Goal: Task Accomplishment & Management: Use online tool/utility

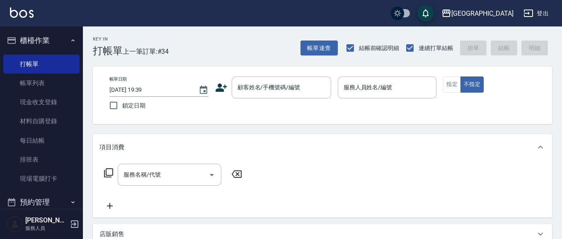
scroll to position [7, 0]
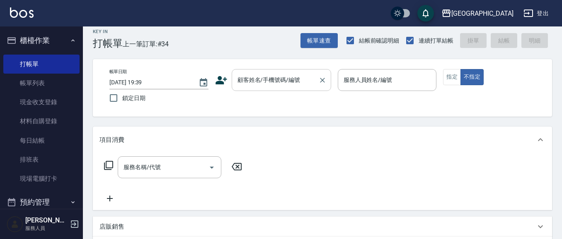
click at [273, 80] on input "顧客姓名/手機號碼/編號" at bounding box center [275, 80] width 80 height 15
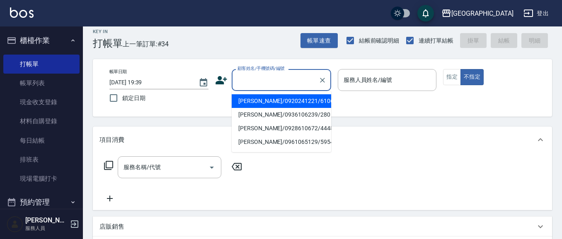
type input "7"
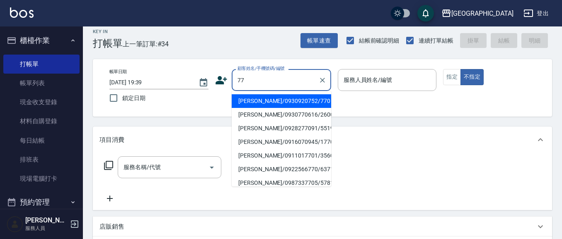
type input "7"
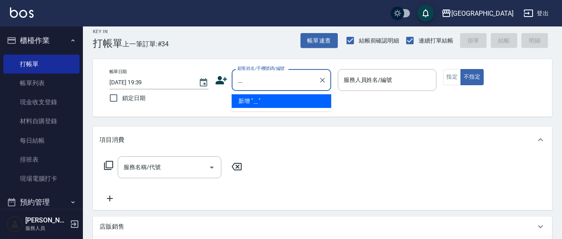
type input "黃"
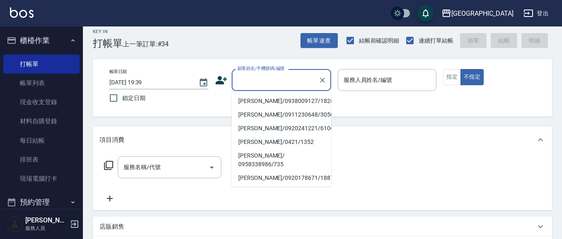
click at [42, 34] on button "櫃檯作業" at bounding box center [41, 41] width 76 height 22
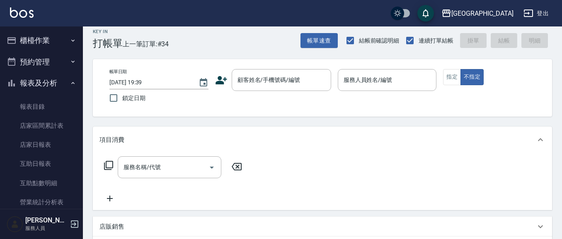
click at [35, 84] on button "報表及分析" at bounding box center [41, 84] width 76 height 22
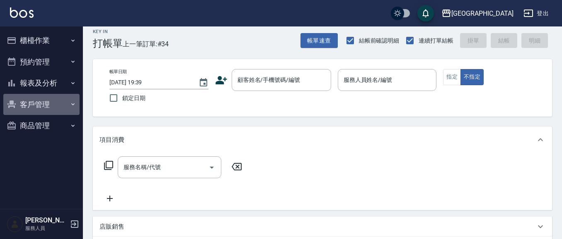
click at [41, 102] on button "客戶管理" at bounding box center [41, 105] width 76 height 22
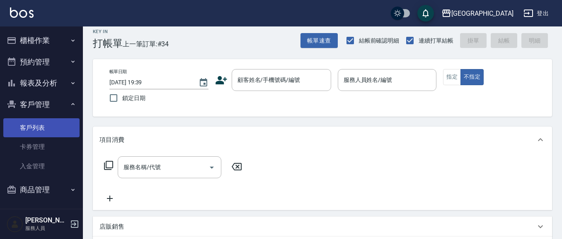
click at [42, 131] on link "客戶列表" at bounding box center [41, 127] width 76 height 19
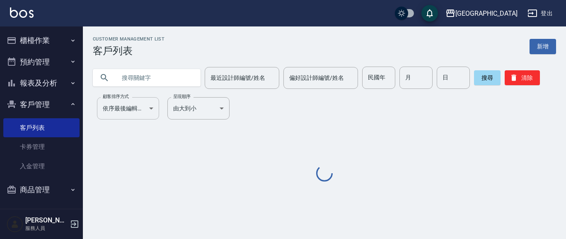
drag, startPoint x: 144, startPoint y: 81, endPoint x: 139, endPoint y: 119, distance: 38.9
click at [144, 81] on input "text" at bounding box center [155, 78] width 78 height 22
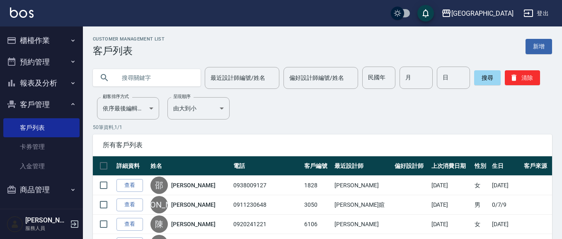
click at [155, 80] on input "text" at bounding box center [155, 78] width 78 height 22
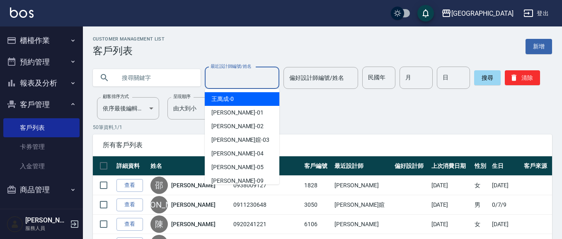
click at [237, 78] on input "最近設計師編號/姓名" at bounding box center [241, 78] width 67 height 15
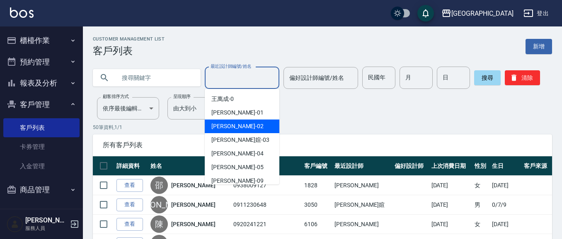
click at [244, 126] on div "[PERSON_NAME]02" at bounding box center [242, 127] width 75 height 14
type input "[PERSON_NAME]-02"
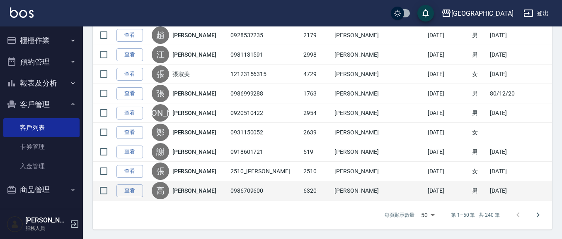
scroll to position [949, 0]
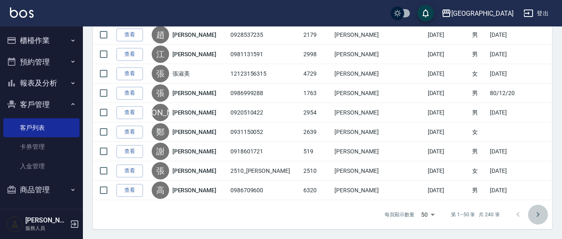
click at [535, 216] on icon "Go to next page" at bounding box center [538, 215] width 10 height 10
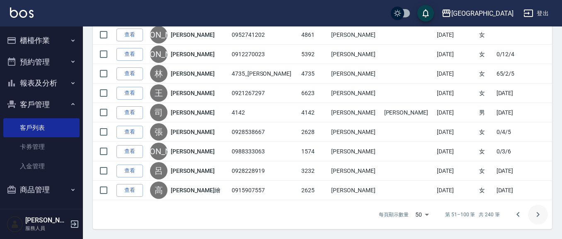
click at [536, 216] on icon "Go to next page" at bounding box center [538, 215] width 10 height 10
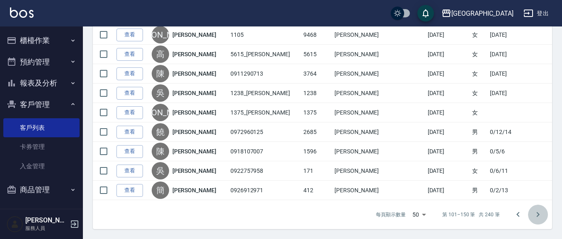
click at [537, 216] on icon "Go to next page" at bounding box center [538, 215] width 10 height 10
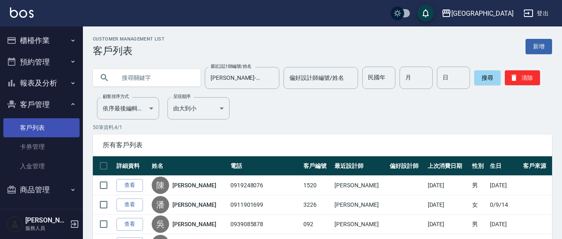
scroll to position [0, 0]
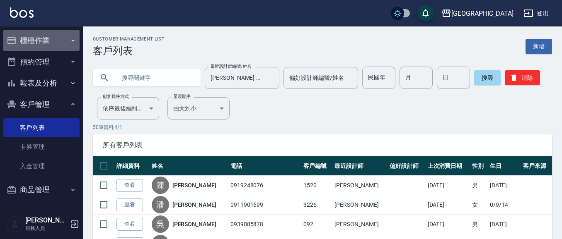
click at [47, 42] on button "櫃檯作業" at bounding box center [41, 41] width 76 height 22
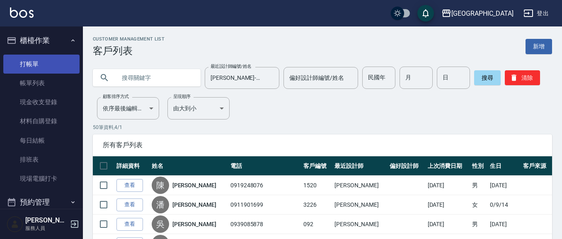
click at [41, 65] on link "打帳單" at bounding box center [41, 64] width 76 height 19
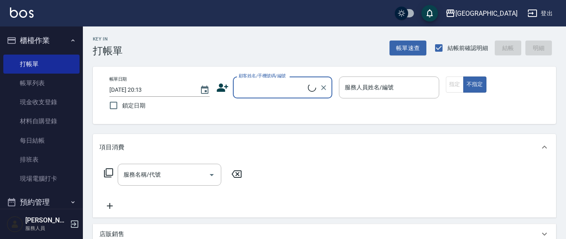
click at [233, 78] on div "顧客姓名/手機號碼/編號" at bounding box center [282, 88] width 99 height 22
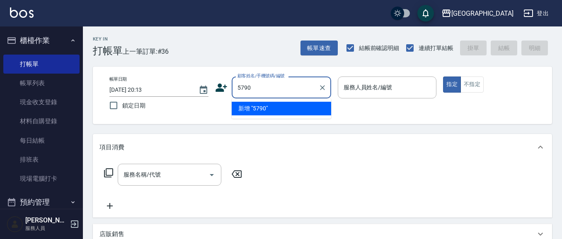
type input "5790"
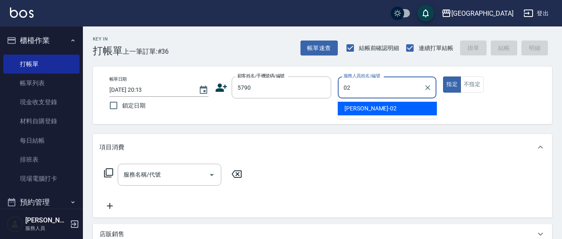
type input "02"
type button "true"
type input "[PERSON_NAME]-02"
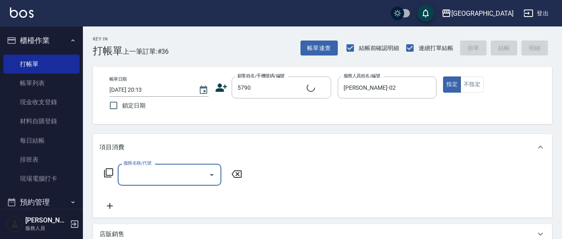
type input "2"
type input "[PERSON_NAME]/0936108123/5790"
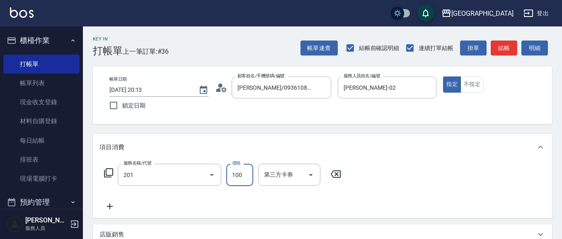
type input "洗髮[100](201)"
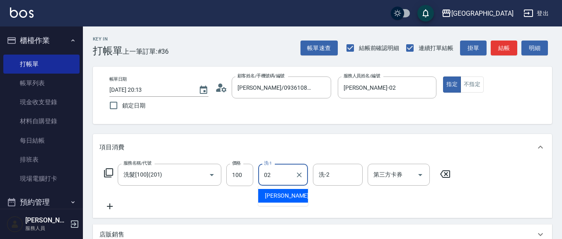
type input "[PERSON_NAME]-02"
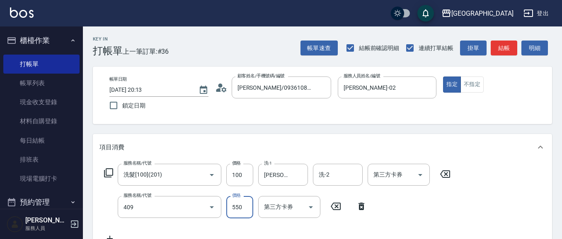
type input "剪髮(550)(409)"
type input "580"
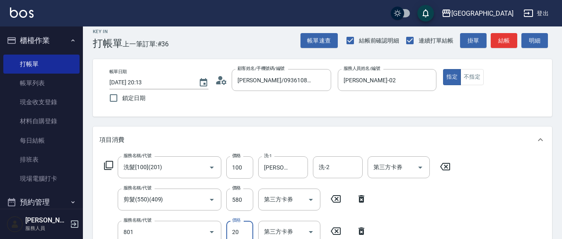
scroll to position [12, 0]
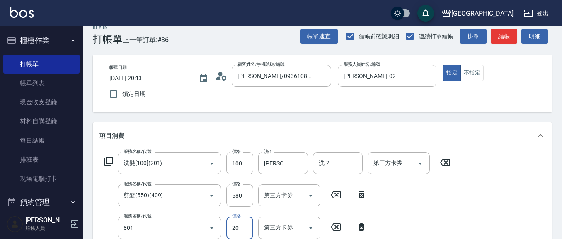
type input "潤絲(801)"
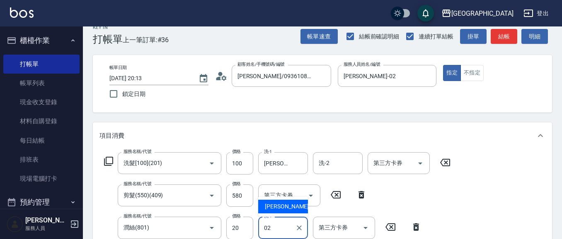
type input "[PERSON_NAME]-02"
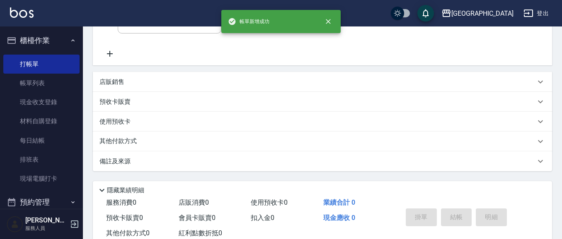
scroll to position [0, 0]
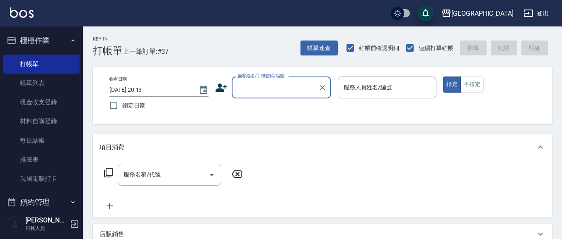
click at [39, 42] on button "櫃檯作業" at bounding box center [41, 41] width 76 height 22
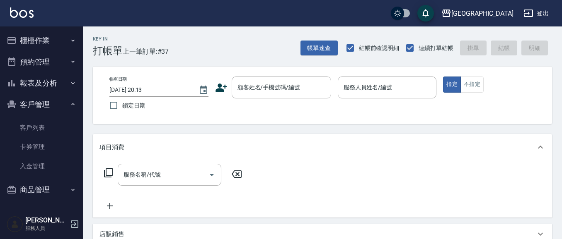
drag, startPoint x: 42, startPoint y: 104, endPoint x: 44, endPoint y: 94, distance: 10.2
click at [42, 103] on button "客戶管理" at bounding box center [41, 105] width 76 height 22
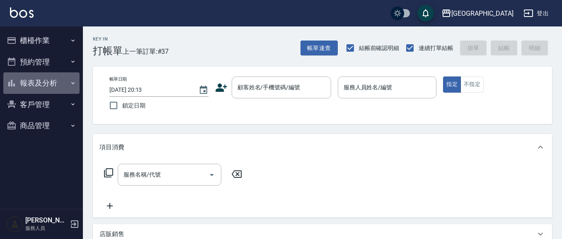
click at [53, 82] on button "報表及分析" at bounding box center [41, 84] width 76 height 22
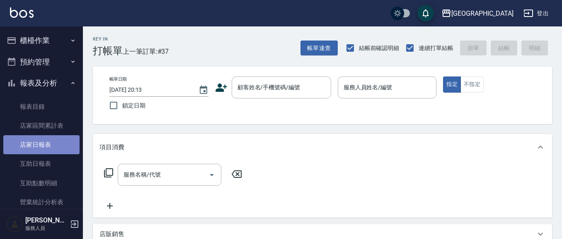
drag, startPoint x: 44, startPoint y: 145, endPoint x: 34, endPoint y: 143, distance: 10.2
click at [43, 144] on link "店家日報表" at bounding box center [41, 144] width 76 height 19
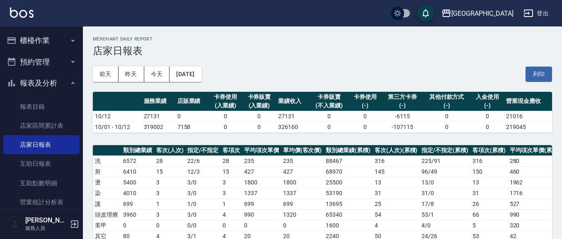
click at [47, 43] on button "櫃檯作業" at bounding box center [41, 41] width 76 height 22
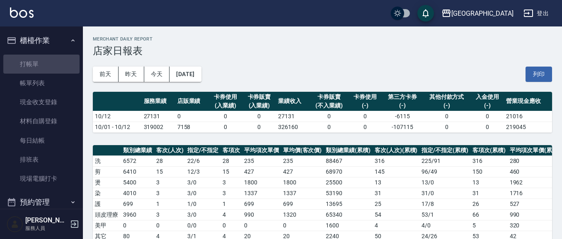
drag, startPoint x: 49, startPoint y: 67, endPoint x: 142, endPoint y: 75, distance: 93.6
click at [50, 68] on link "打帳單" at bounding box center [41, 64] width 76 height 19
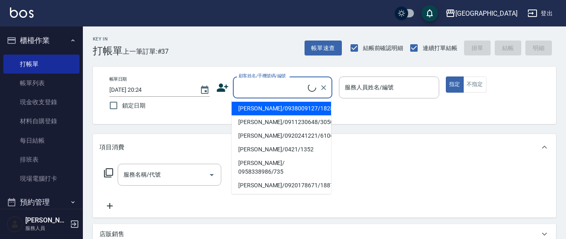
click at [272, 92] on input "顧客姓名/手機號碼/編號" at bounding box center [272, 87] width 71 height 15
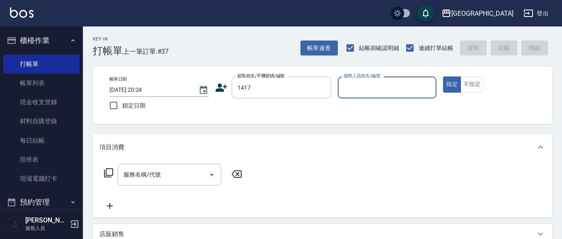
type input "1417"
type input "0"
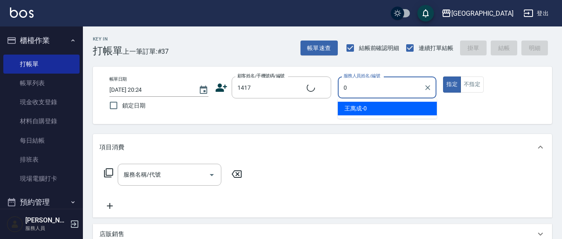
type input "[PERSON_NAME]/0932860184/1417"
type input "01"
type button "true"
type input "[PERSON_NAME]-01"
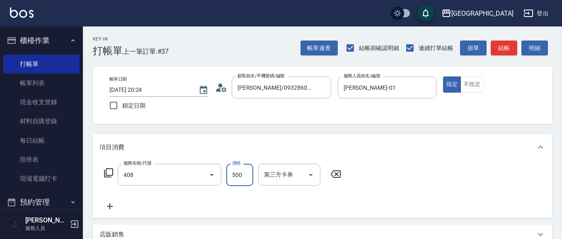
type input "剪髮(500)(408)"
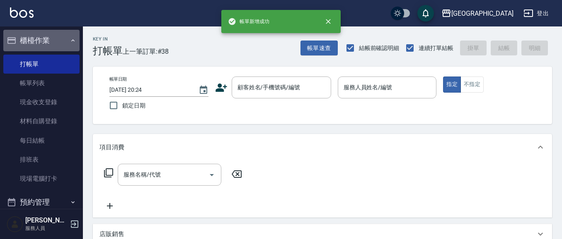
click at [45, 46] on button "櫃檯作業" at bounding box center [41, 41] width 76 height 22
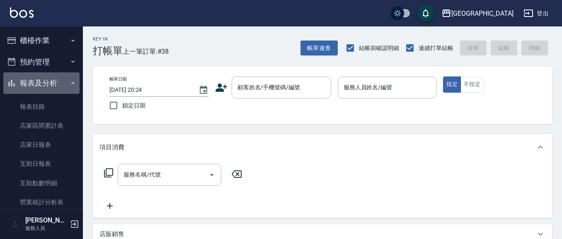
click at [46, 84] on button "報表及分析" at bounding box center [41, 84] width 76 height 22
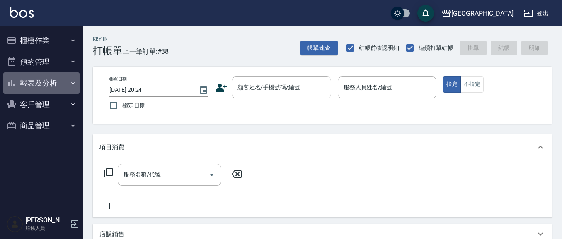
click at [48, 81] on button "報表及分析" at bounding box center [41, 84] width 76 height 22
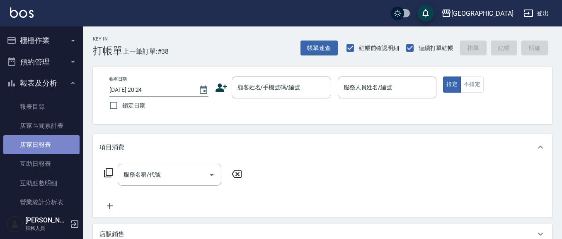
click at [55, 142] on link "店家日報表" at bounding box center [41, 144] width 76 height 19
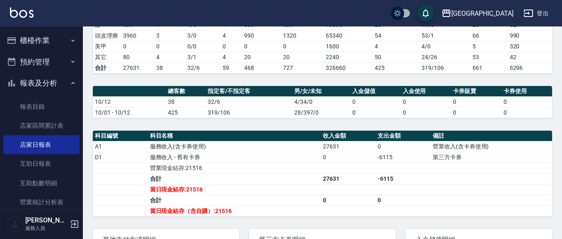
scroll to position [179, 0]
click at [24, 37] on button "櫃檯作業" at bounding box center [41, 41] width 76 height 22
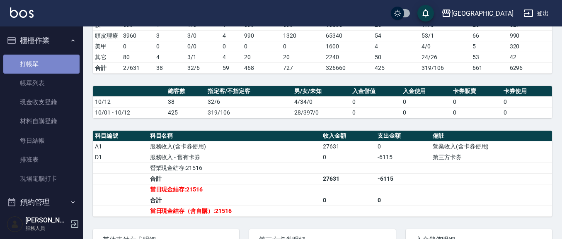
click at [46, 68] on link "打帳單" at bounding box center [41, 64] width 76 height 19
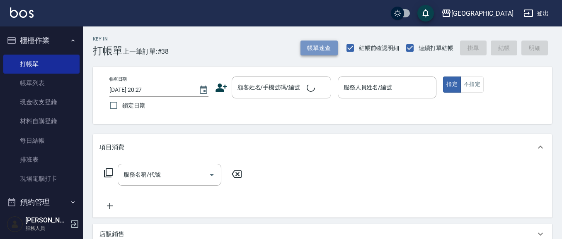
click at [316, 44] on button "帳單速查" at bounding box center [318, 48] width 37 height 15
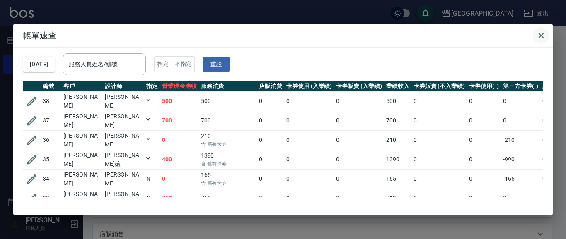
click at [541, 34] on icon "button" at bounding box center [541, 36] width 10 height 10
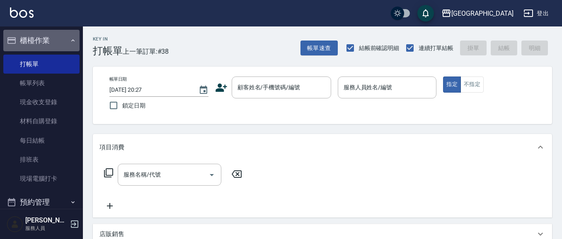
click at [46, 44] on button "櫃檯作業" at bounding box center [41, 41] width 76 height 22
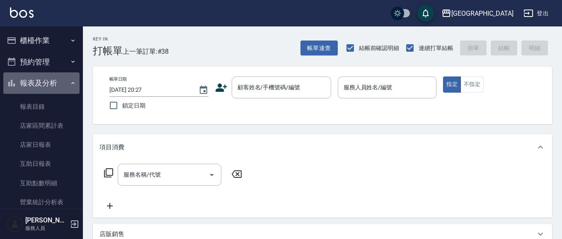
click at [41, 86] on button "報表及分析" at bounding box center [41, 84] width 76 height 22
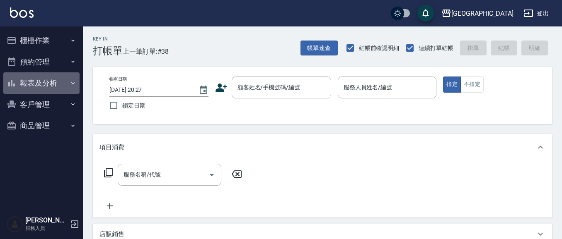
click at [44, 87] on button "報表及分析" at bounding box center [41, 84] width 76 height 22
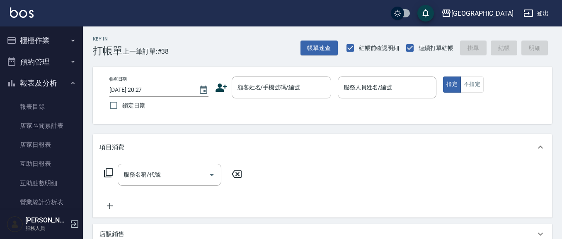
drag, startPoint x: 51, startPoint y: 145, endPoint x: 75, endPoint y: 134, distance: 26.5
click at [51, 144] on link "店家日報表" at bounding box center [41, 144] width 76 height 19
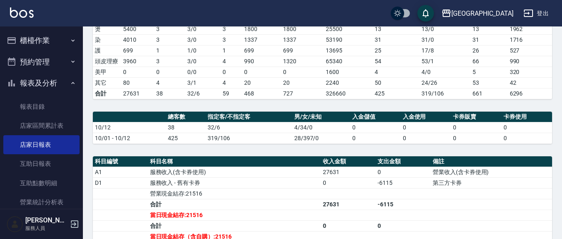
scroll to position [153, 0]
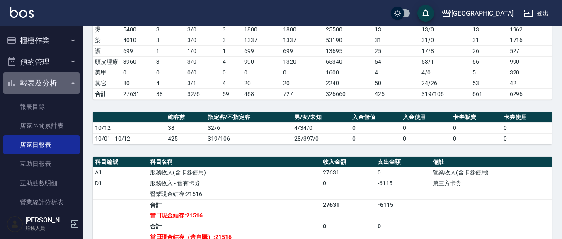
click at [44, 83] on button "報表及分析" at bounding box center [41, 84] width 76 height 22
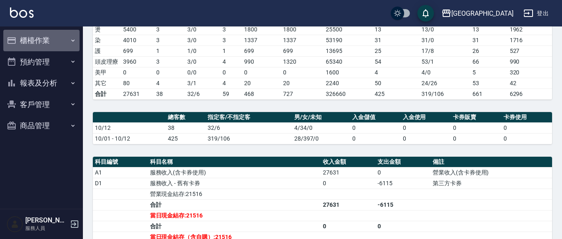
click at [53, 39] on button "櫃檯作業" at bounding box center [41, 41] width 76 height 22
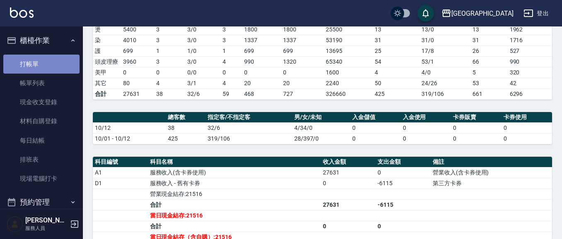
click at [52, 67] on link "打帳單" at bounding box center [41, 64] width 76 height 19
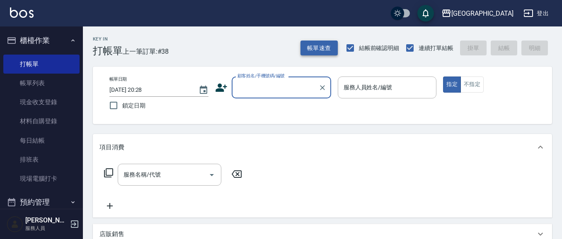
click at [313, 51] on button "帳單速查" at bounding box center [318, 48] width 37 height 15
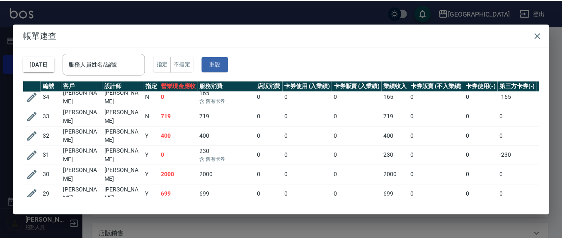
scroll to position [98, 0]
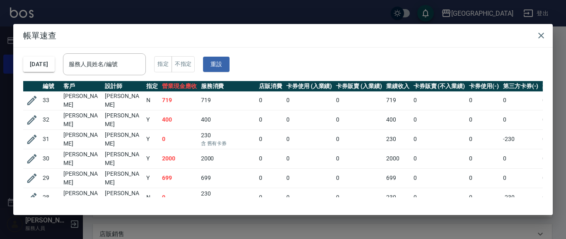
drag, startPoint x: 297, startPoint y: 70, endPoint x: 201, endPoint y: 33, distance: 103.5
click at [297, 69] on div "[DATE] 服務人員姓名/編號 服務人員姓名/編號 指定 不指定 重設" at bounding box center [283, 65] width 520 height 34
drag, startPoint x: 77, startPoint y: 39, endPoint x: 73, endPoint y: 36, distance: 4.7
click at [77, 38] on h2 "帳單速查" at bounding box center [282, 35] width 539 height 23
click at [539, 36] on icon "button" at bounding box center [541, 36] width 10 height 10
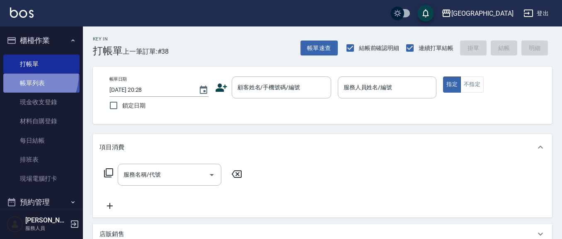
drag, startPoint x: 26, startPoint y: 75, endPoint x: 43, endPoint y: 83, distance: 18.2
click at [27, 75] on link "帳單列表" at bounding box center [41, 83] width 76 height 19
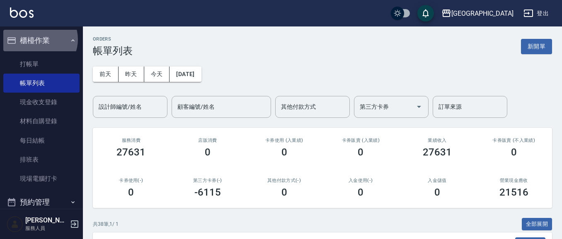
drag, startPoint x: 39, startPoint y: 40, endPoint x: 38, endPoint y: 46, distance: 6.3
click at [39, 43] on button "櫃檯作業" at bounding box center [41, 41] width 76 height 22
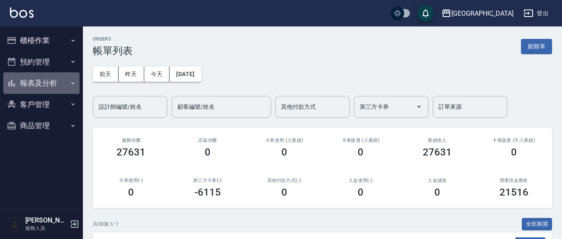
click at [43, 79] on button "報表及分析" at bounding box center [41, 84] width 76 height 22
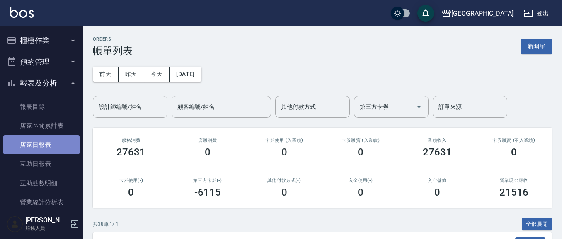
click at [57, 149] on link "店家日報表" at bounding box center [41, 144] width 76 height 19
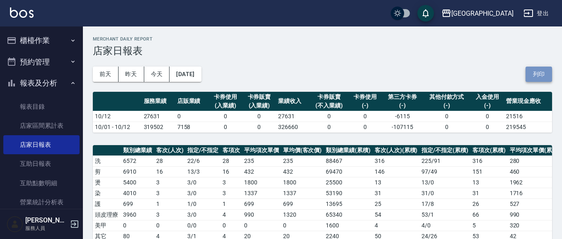
click at [541, 77] on button "列印" at bounding box center [538, 74] width 27 height 15
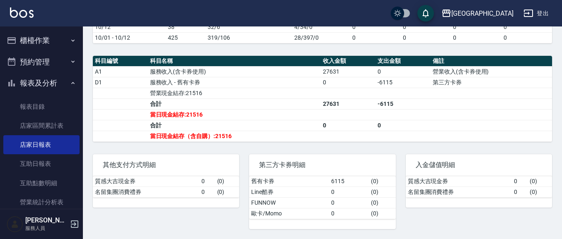
scroll to position [261, 0]
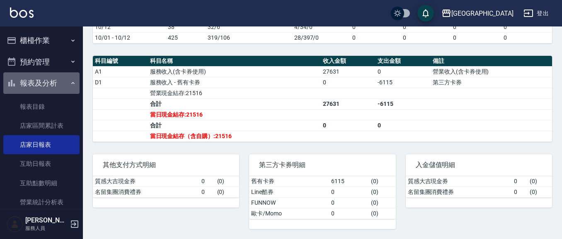
click at [46, 80] on button "報表及分析" at bounding box center [41, 84] width 76 height 22
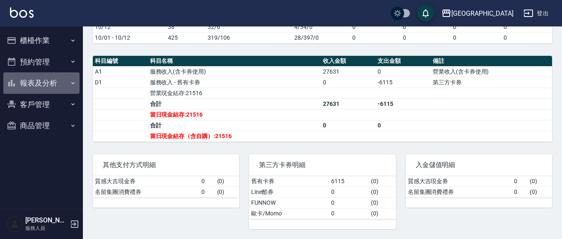
click at [53, 87] on button "報表及分析" at bounding box center [41, 84] width 76 height 22
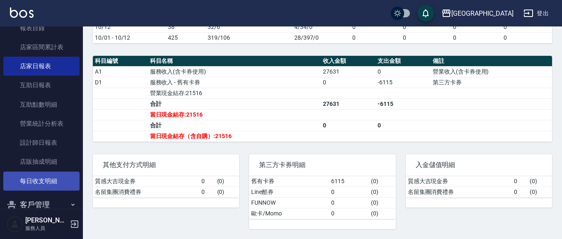
scroll to position [82, 0]
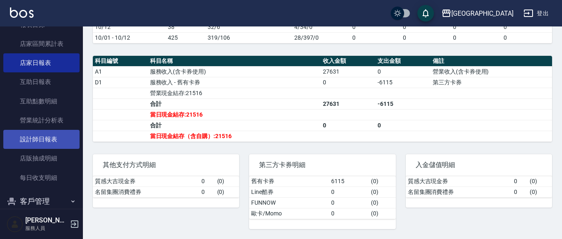
click at [57, 135] on link "設計師日報表" at bounding box center [41, 139] width 76 height 19
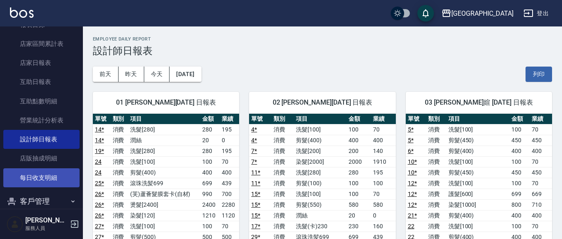
click at [542, 72] on button "列印" at bounding box center [538, 74] width 27 height 15
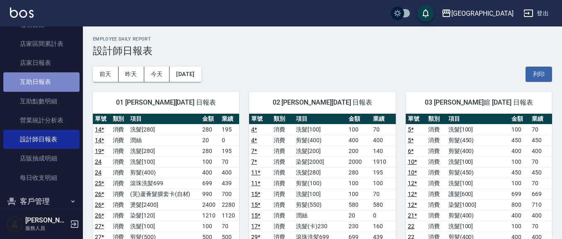
click at [60, 83] on link "互助日報表" at bounding box center [41, 82] width 76 height 19
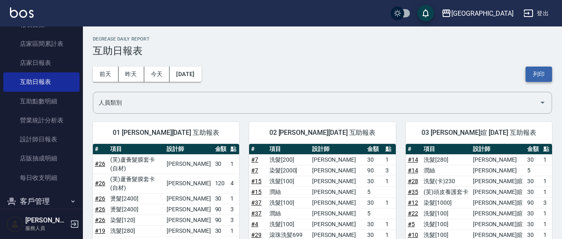
click at [543, 73] on button "列印" at bounding box center [538, 74] width 27 height 15
